Goal: Check status: Check status

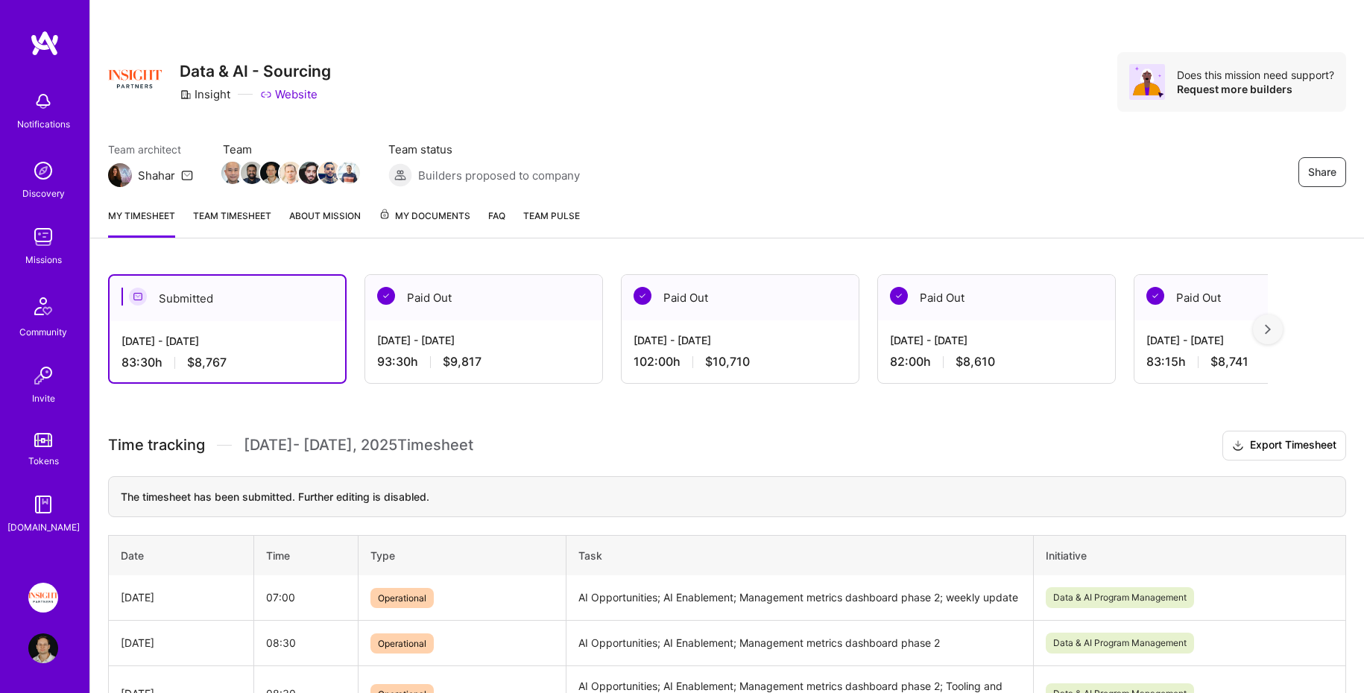
click at [233, 203] on div "My timesheet Team timesheet About Mission My Documents FAQ Team Pulse" at bounding box center [727, 217] width 1274 height 42
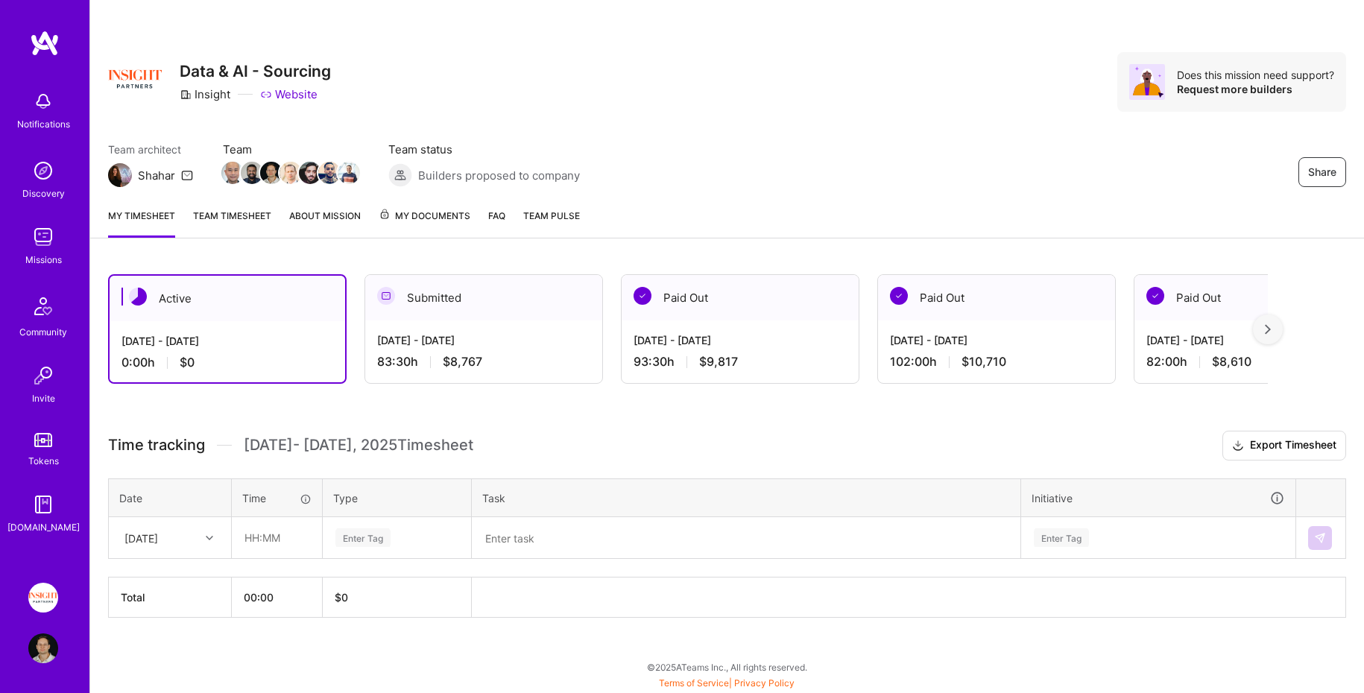
click at [256, 218] on link "Team timesheet" at bounding box center [232, 223] width 78 height 30
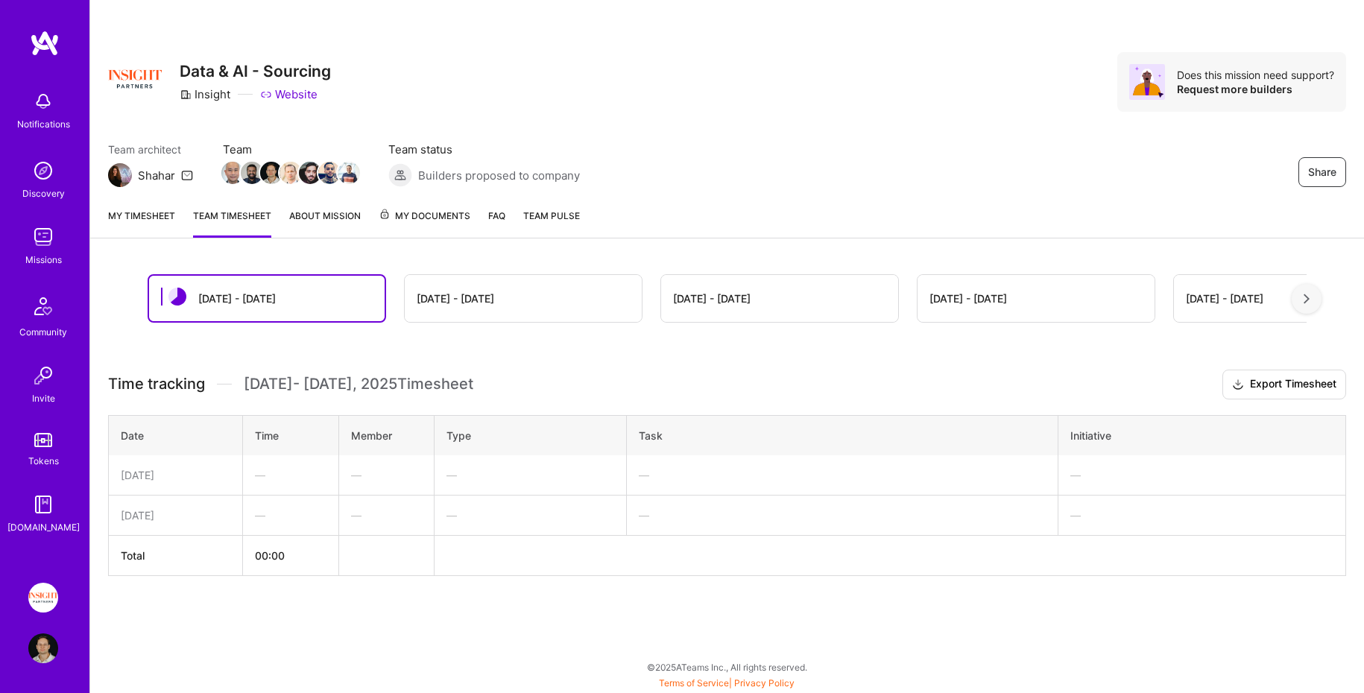
click at [452, 318] on div "[DATE] - [DATE]" at bounding box center [523, 298] width 237 height 47
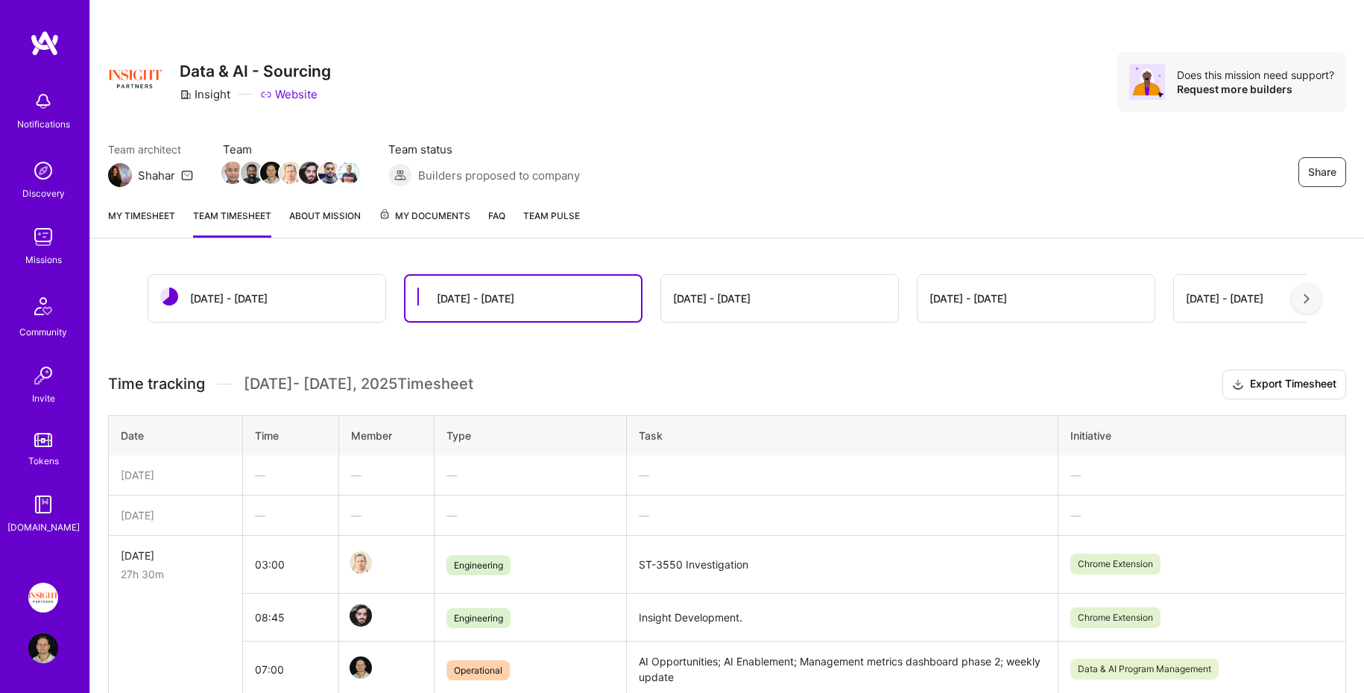
click at [345, 304] on div "[DATE] - [DATE]" at bounding box center [266, 298] width 237 height 47
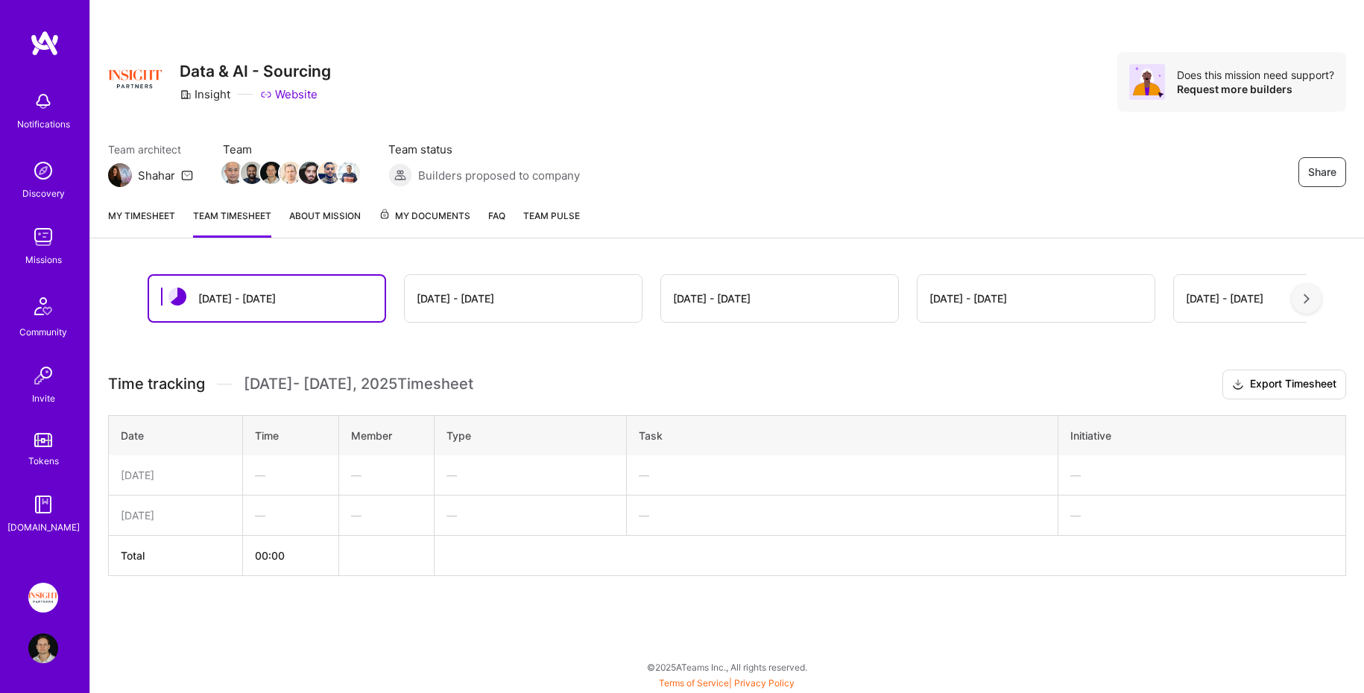
click at [487, 300] on div "[DATE] - [DATE]" at bounding box center [456, 299] width 78 height 16
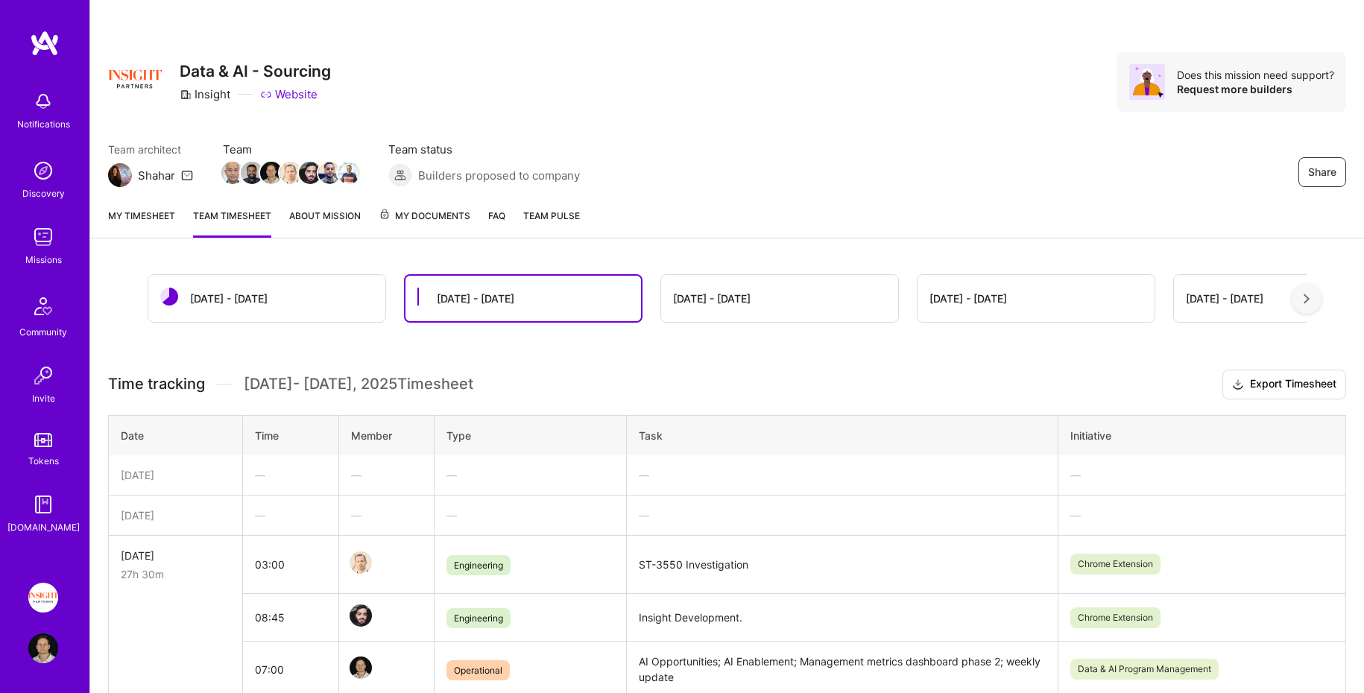
click at [217, 293] on div "[DATE] - [DATE]" at bounding box center [229, 299] width 78 height 16
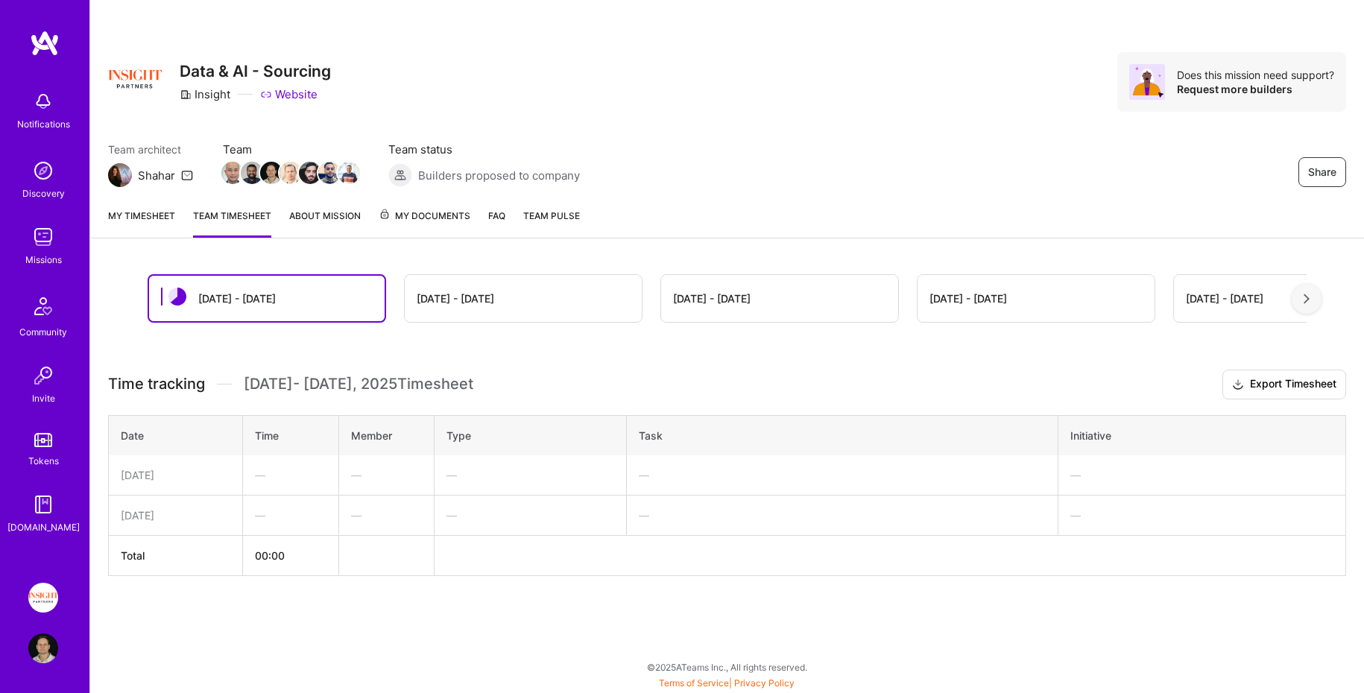
click at [134, 216] on link "My timesheet" at bounding box center [141, 223] width 67 height 30
